Goal: Find specific page/section: Find specific page/section

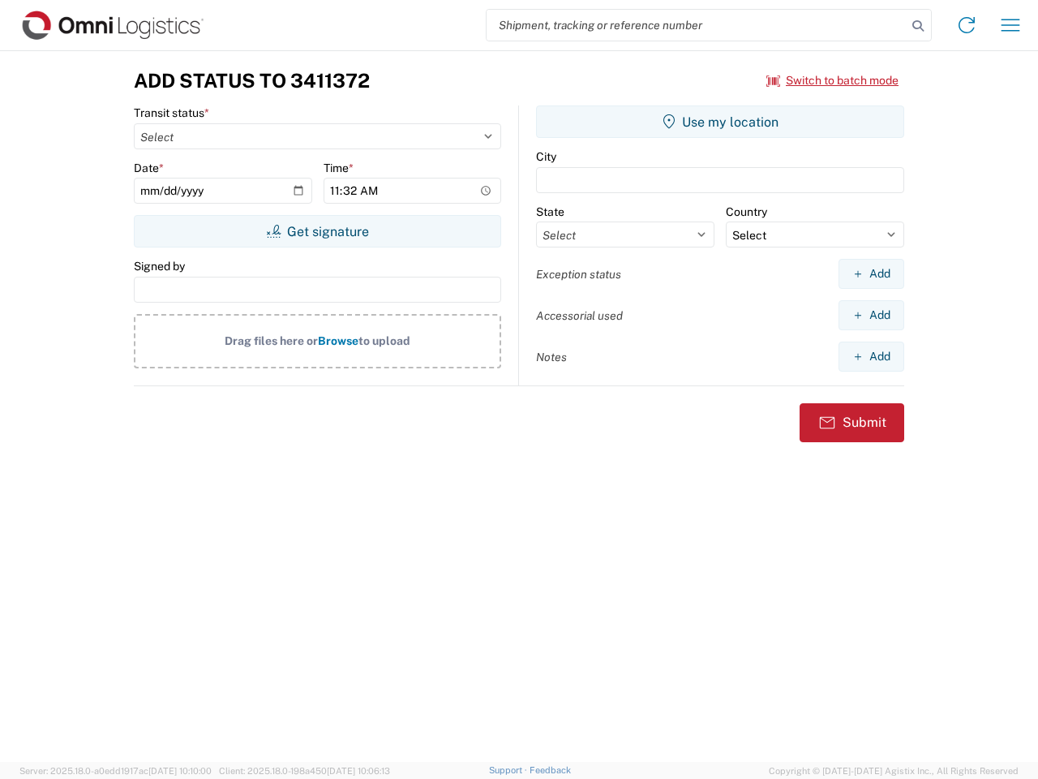
click at [697, 25] on input "search" at bounding box center [697, 25] width 420 height 31
click at [918, 26] on icon at bounding box center [918, 26] width 23 height 23
click at [967, 25] on icon at bounding box center [967, 25] width 26 height 26
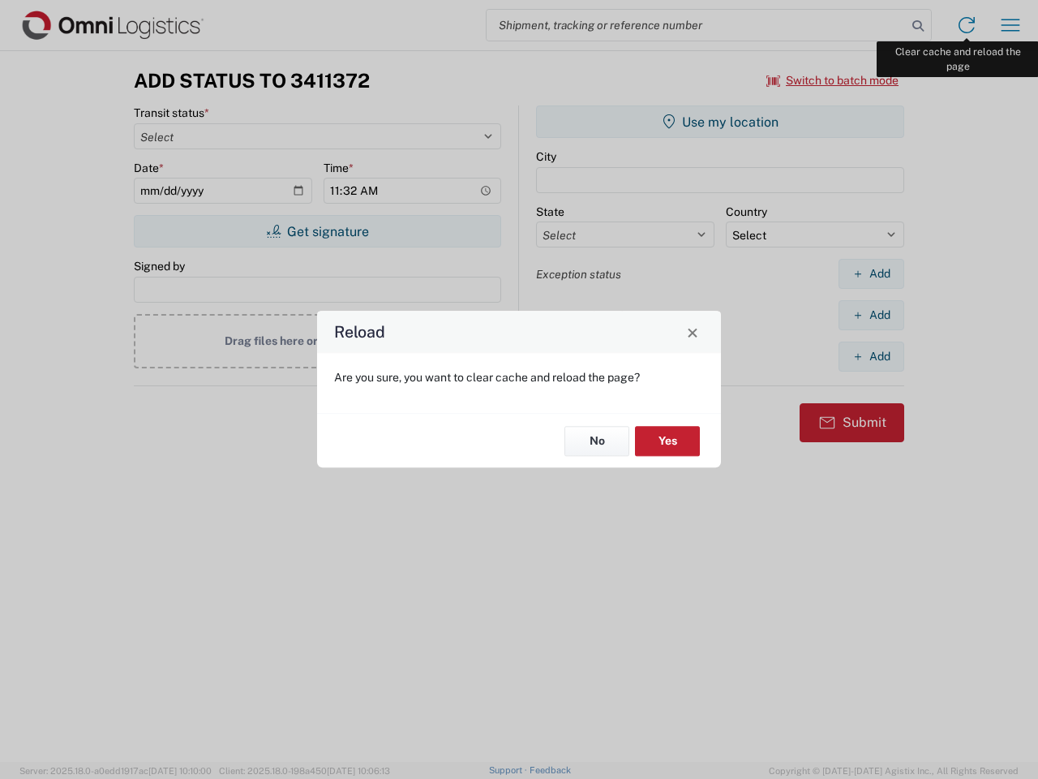
click at [1011, 25] on div "Reload Are you sure, you want to clear cache and reload the page? No Yes" at bounding box center [519, 389] width 1038 height 779
click at [833, 80] on div "Reload Are you sure, you want to clear cache and reload the page? No Yes" at bounding box center [519, 389] width 1038 height 779
click at [317, 231] on div "Reload Are you sure, you want to clear cache and reload the page? No Yes" at bounding box center [519, 389] width 1038 height 779
click at [720, 122] on div "Reload Are you sure, you want to clear cache and reload the page? No Yes" at bounding box center [519, 389] width 1038 height 779
click at [871, 273] on div "Reload Are you sure, you want to clear cache and reload the page? No Yes" at bounding box center [519, 389] width 1038 height 779
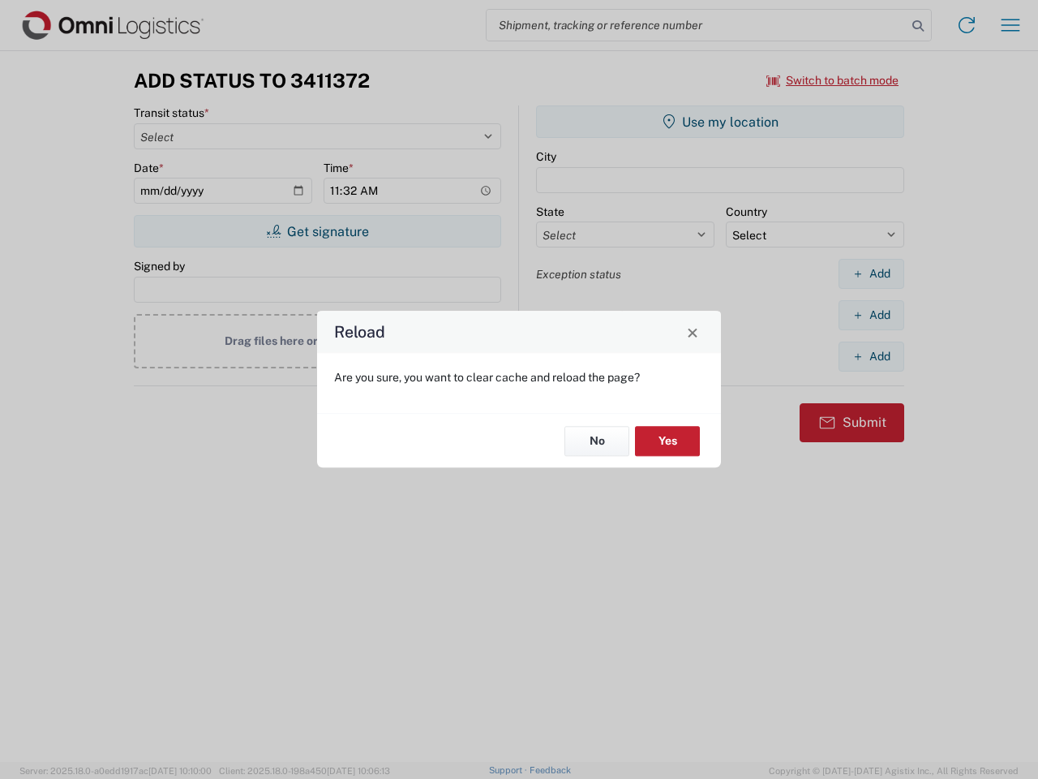
click at [871, 315] on div "Reload Are you sure, you want to clear cache and reload the page? No Yes" at bounding box center [519, 389] width 1038 height 779
click at [871, 356] on div "Reload Are you sure, you want to clear cache and reload the page? No Yes" at bounding box center [519, 389] width 1038 height 779
